Goal: Obtain resource: Download file/media

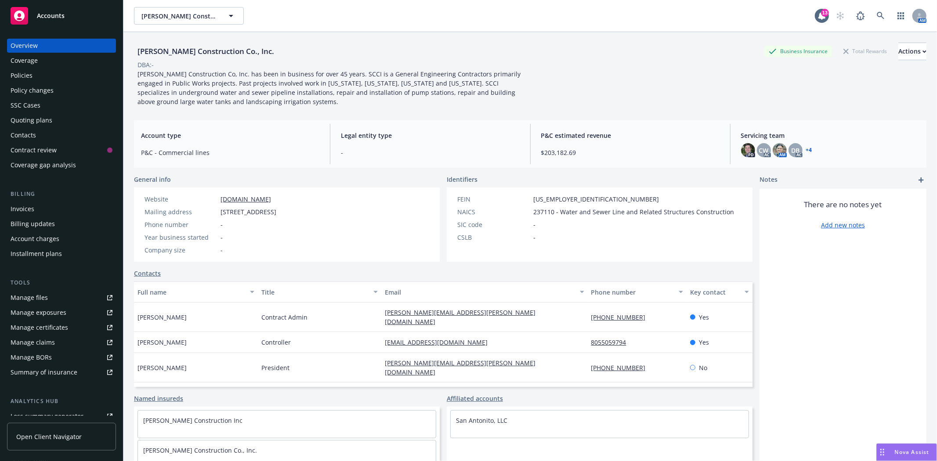
click at [28, 119] on div "Quoting plans" at bounding box center [32, 120] width 42 height 14
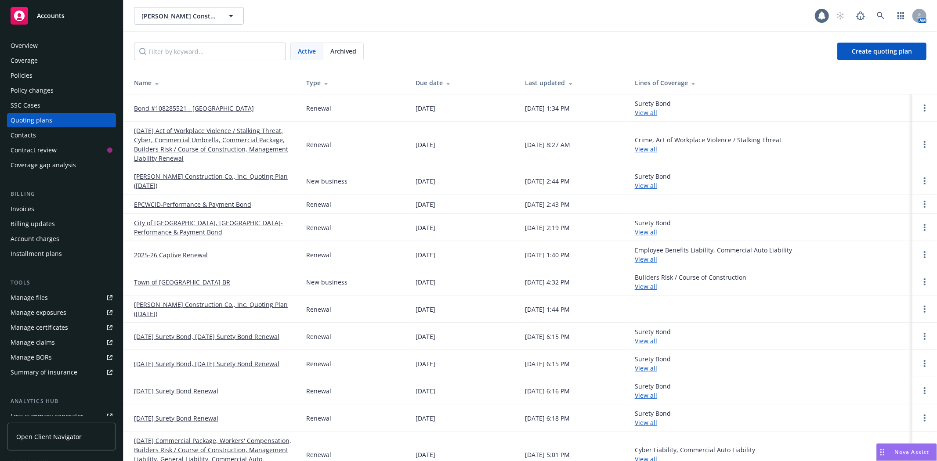
click at [185, 139] on link "09/01/25 Act of Workplace Violence / Stalking Threat, Cyber, Commercial Umbrell…" at bounding box center [213, 144] width 158 height 37
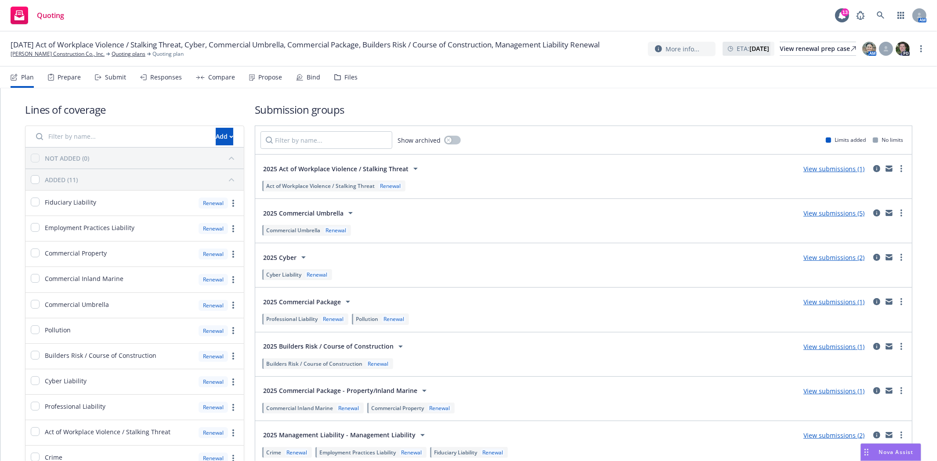
click at [340, 76] on div "Files" at bounding box center [345, 77] width 23 height 21
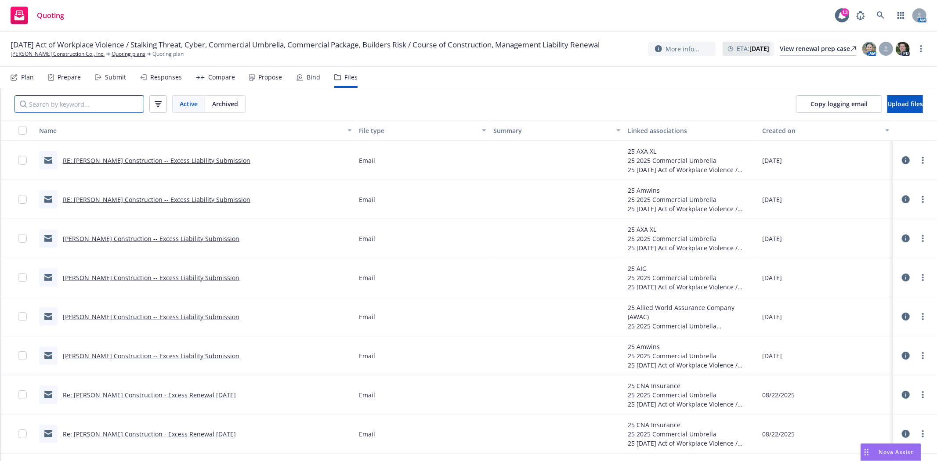
click at [63, 111] on input "Search by keyword..." at bounding box center [79, 104] width 130 height 18
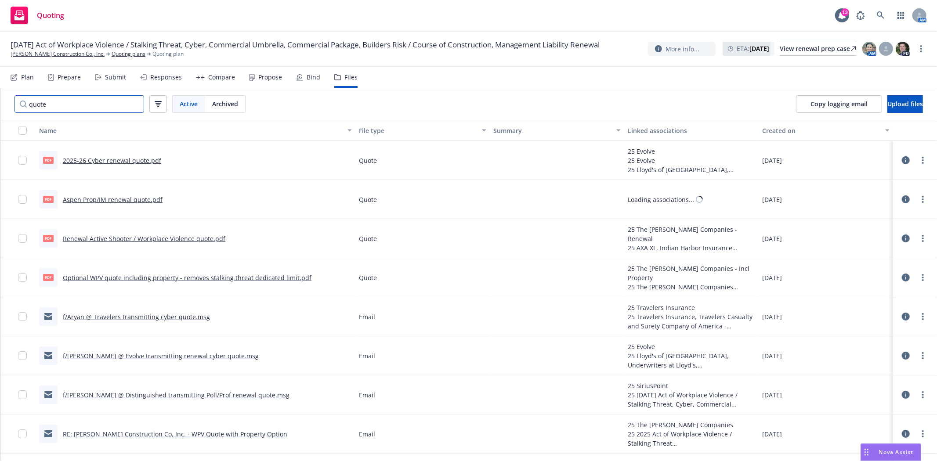
type input "quote"
click at [109, 198] on link "Aspen Prop/IM renewal quote.pdf" at bounding box center [113, 200] width 100 height 8
click at [548, 13] on div "Quoting 13 AM" at bounding box center [468, 16] width 937 height 32
click at [112, 58] on link "Quoting plans" at bounding box center [129, 54] width 34 height 8
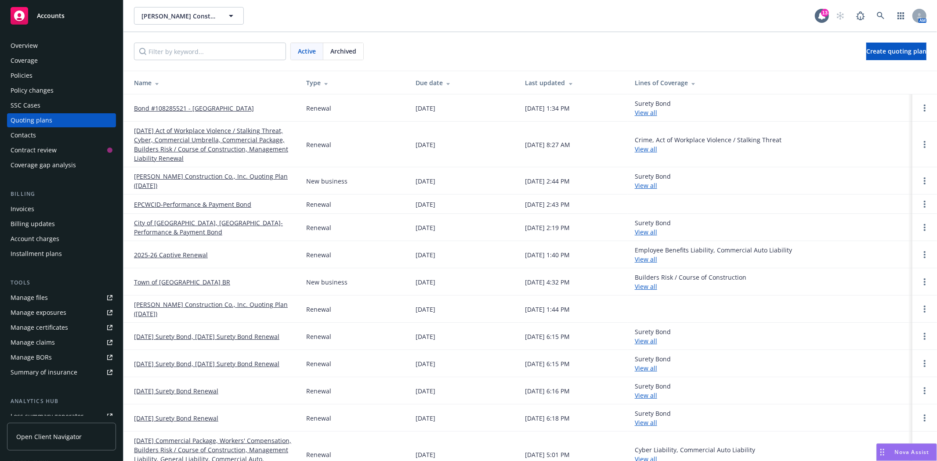
scroll to position [18, 0]
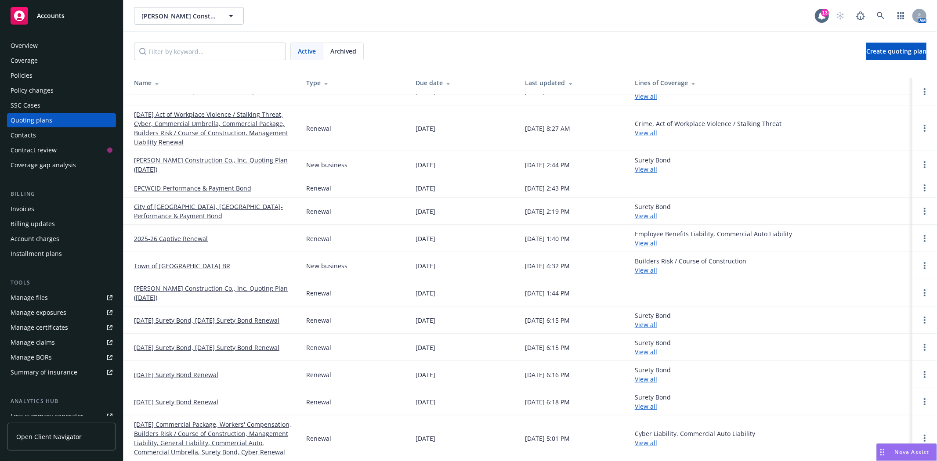
click at [213, 420] on link "[DATE] Commercial Package, Workers' Compensation, Builders Risk / Course of Con…" at bounding box center [213, 438] width 158 height 37
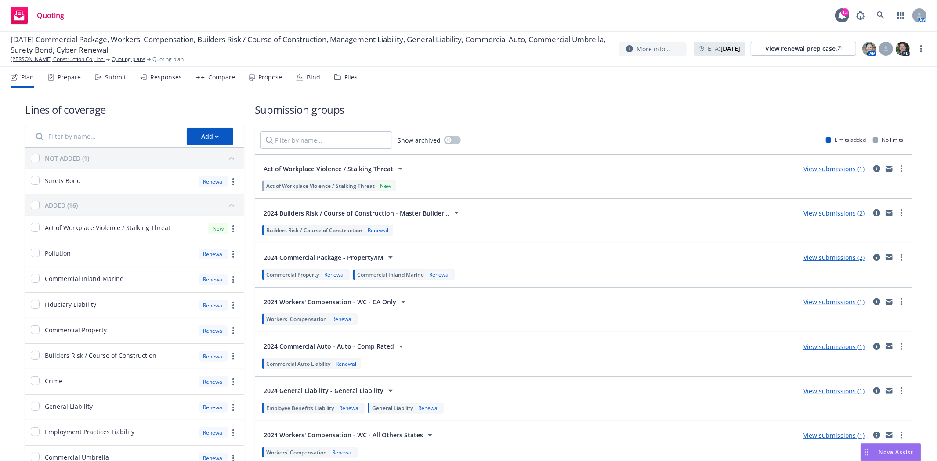
click at [297, 76] on icon at bounding box center [299, 77] width 7 height 7
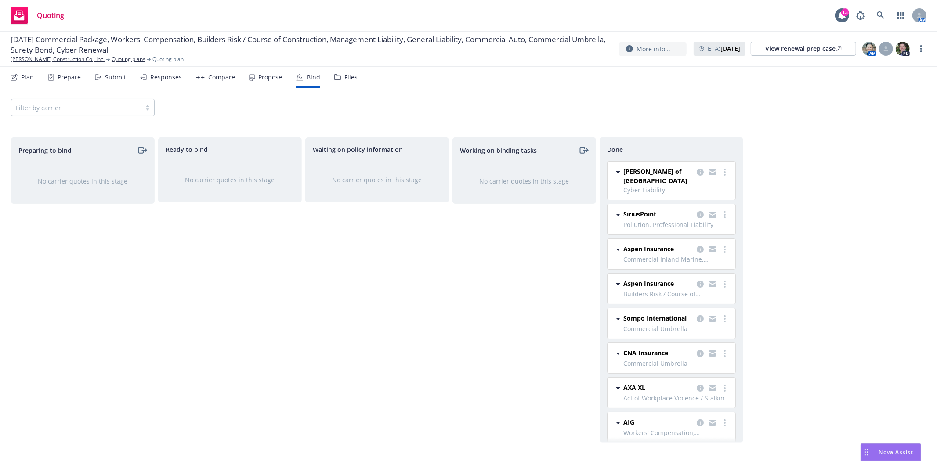
click at [344, 78] on div "Files" at bounding box center [350, 77] width 13 height 7
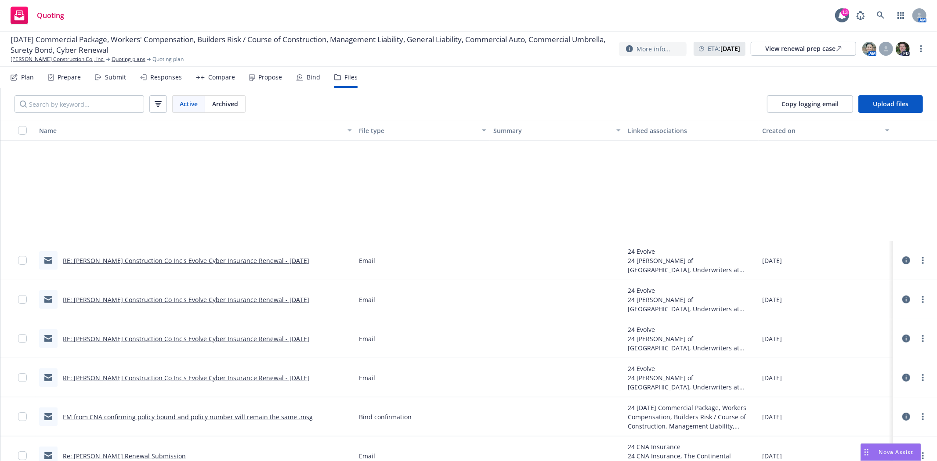
scroll to position [293, 0]
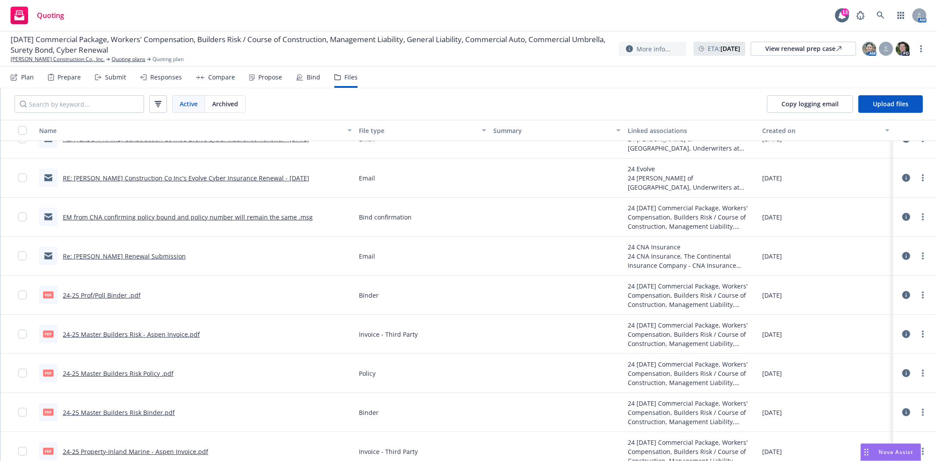
click at [301, 77] on div "Bind" at bounding box center [308, 77] width 24 height 21
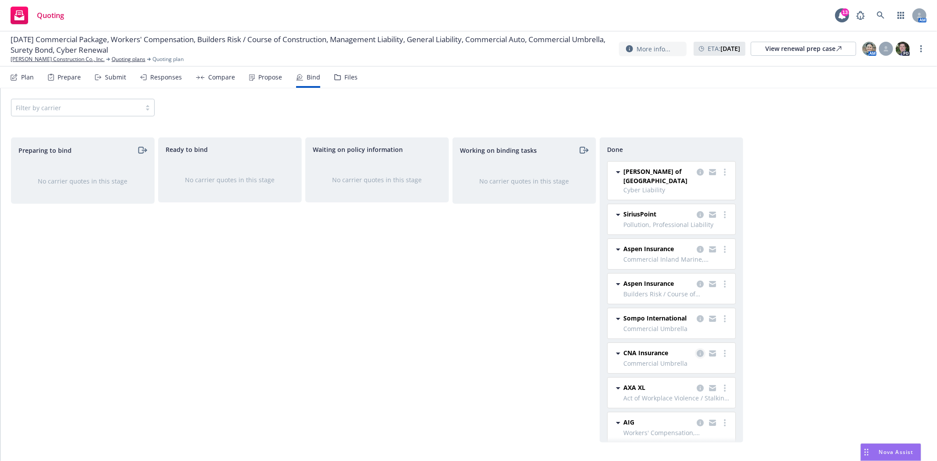
click at [697, 356] on icon "copy logging email" at bounding box center [700, 353] width 7 height 7
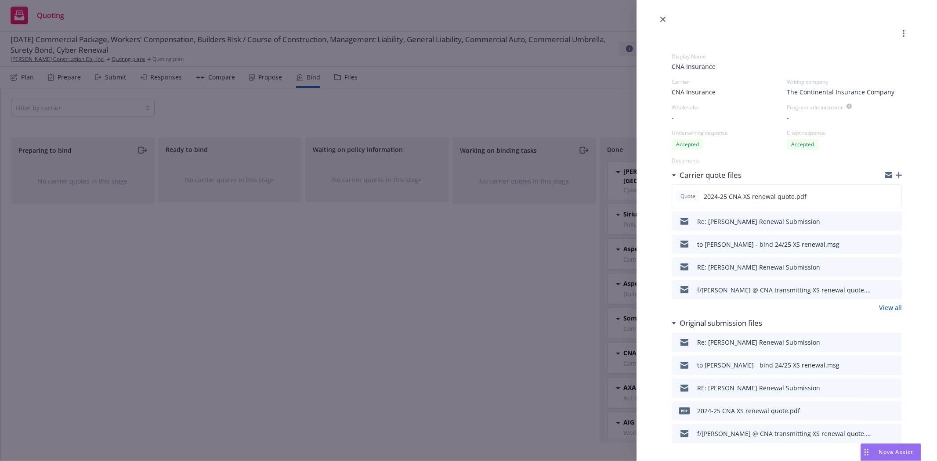
click at [890, 221] on icon "preview file" at bounding box center [894, 221] width 8 height 6
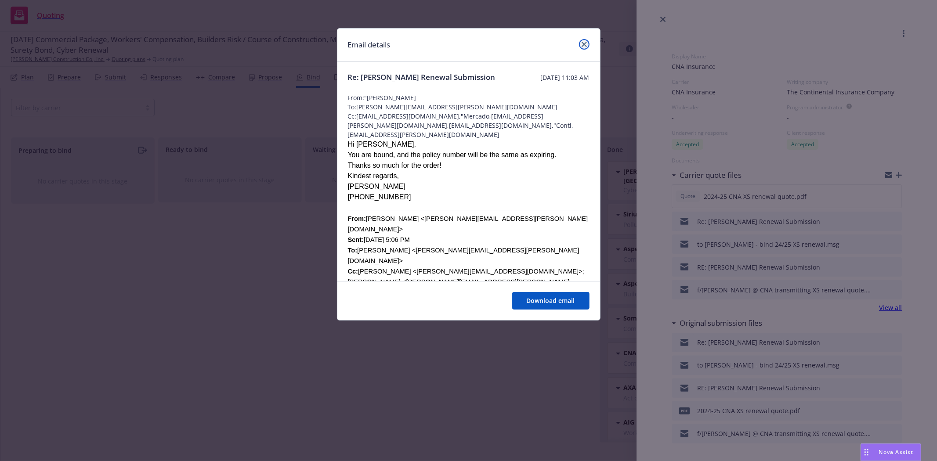
click at [585, 44] on icon "close" at bounding box center [584, 44] width 5 height 5
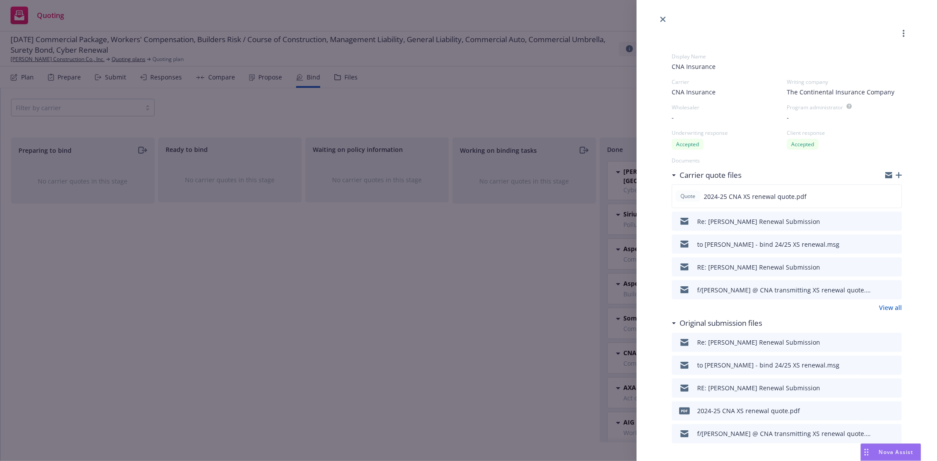
click at [890, 243] on icon "preview file" at bounding box center [894, 244] width 8 height 6
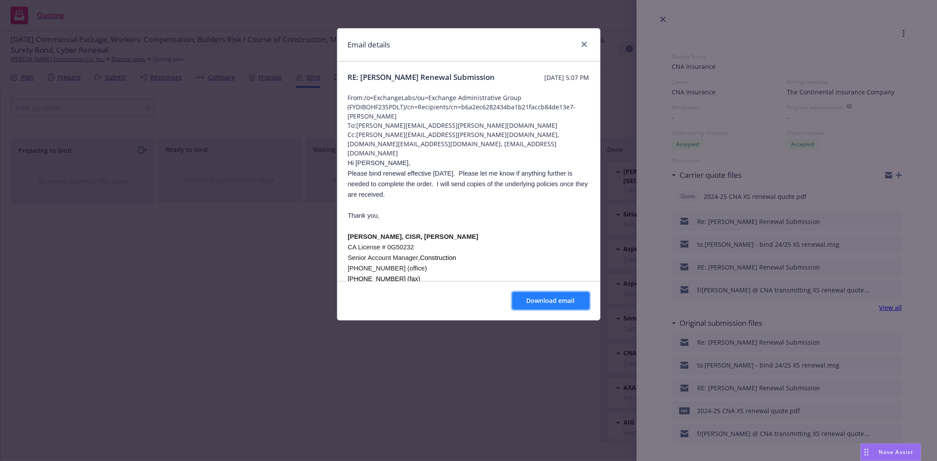
click at [563, 299] on span "Download email" at bounding box center [551, 301] width 48 height 8
click at [582, 44] on icon "close" at bounding box center [584, 44] width 5 height 5
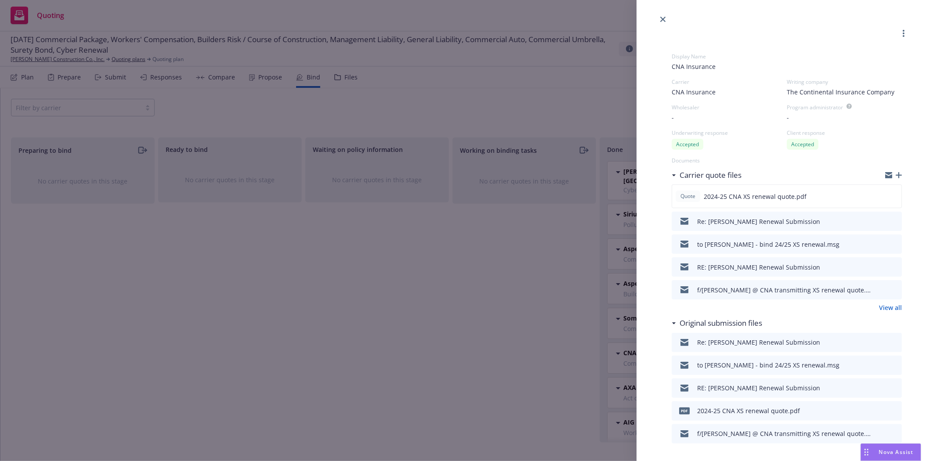
click at [656, 18] on div at bounding box center [787, 12] width 301 height 25
click at [663, 18] on icon "close" at bounding box center [662, 19] width 5 height 5
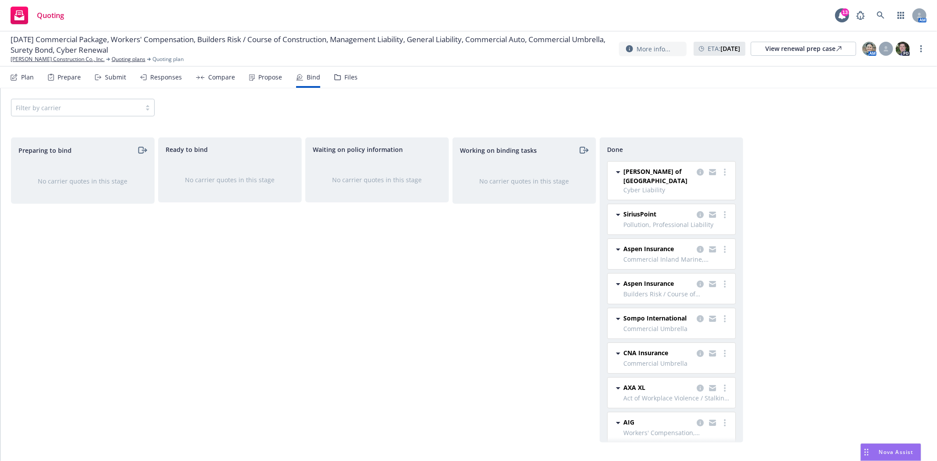
click at [102, 54] on span "09/01/24 Commercial Package, Workers' Compensation, Builders Risk / Course of C…" at bounding box center [311, 44] width 601 height 21
click at [112, 59] on link "Quoting plans" at bounding box center [129, 59] width 34 height 8
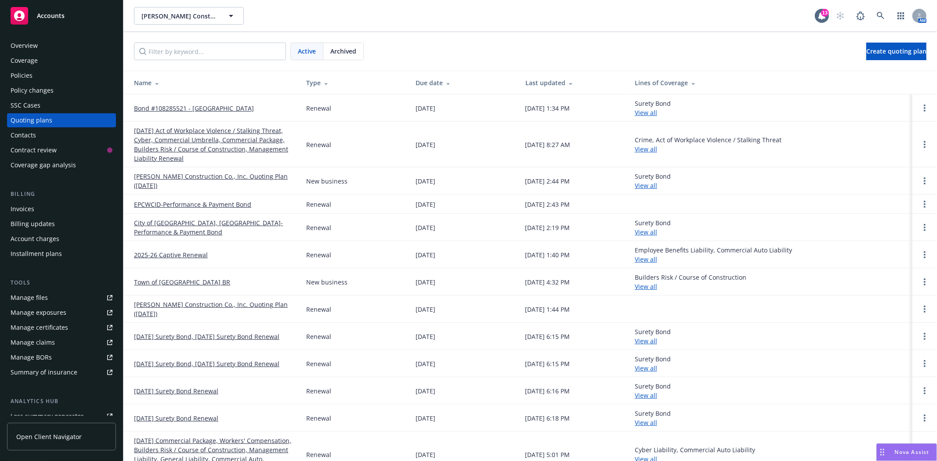
click at [159, 143] on link "[DATE] Act of Workplace Violence / Stalking Threat, Cyber, Commercial Umbrella,…" at bounding box center [213, 144] width 158 height 37
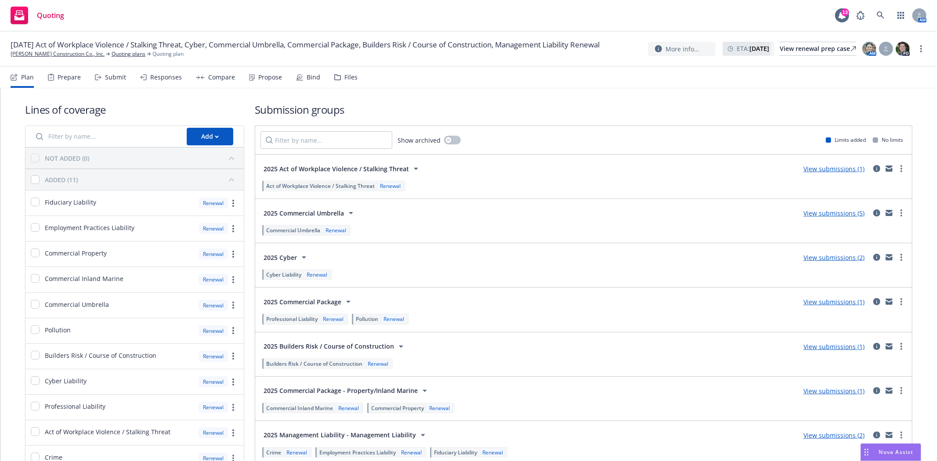
click at [339, 77] on div "Files" at bounding box center [345, 77] width 23 height 21
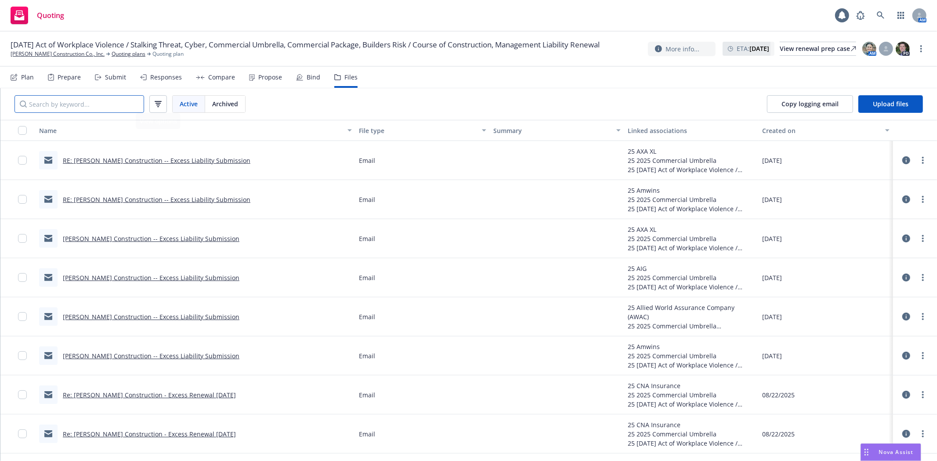
click at [119, 106] on input "Search by keyword..." at bounding box center [79, 104] width 130 height 18
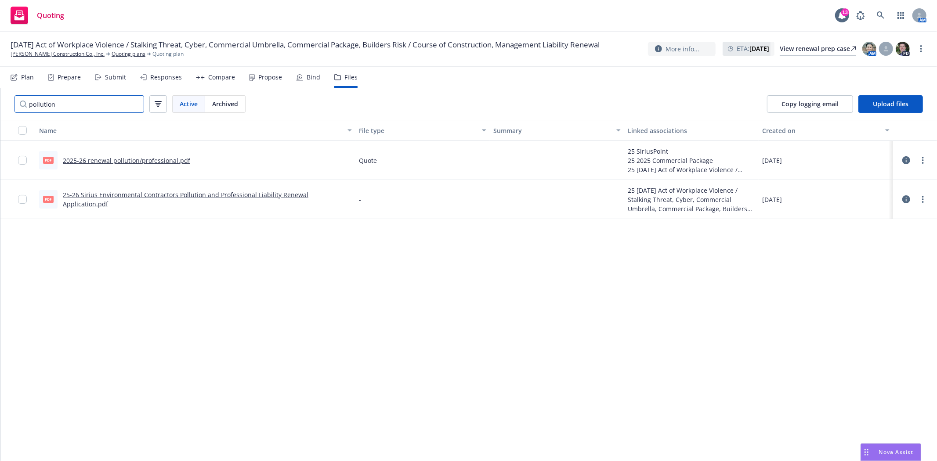
type input "pollution"
click at [115, 162] on link "2025-26 renewal pollution/professional.pdf" at bounding box center [126, 160] width 127 height 8
